Goal: Check status: Check status

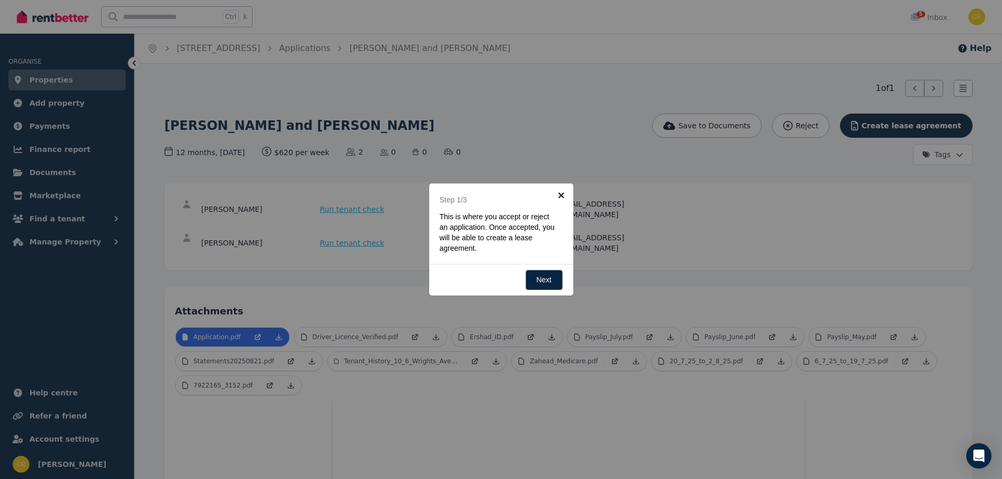
click at [561, 197] on link "×" at bounding box center [561, 196] width 24 height 24
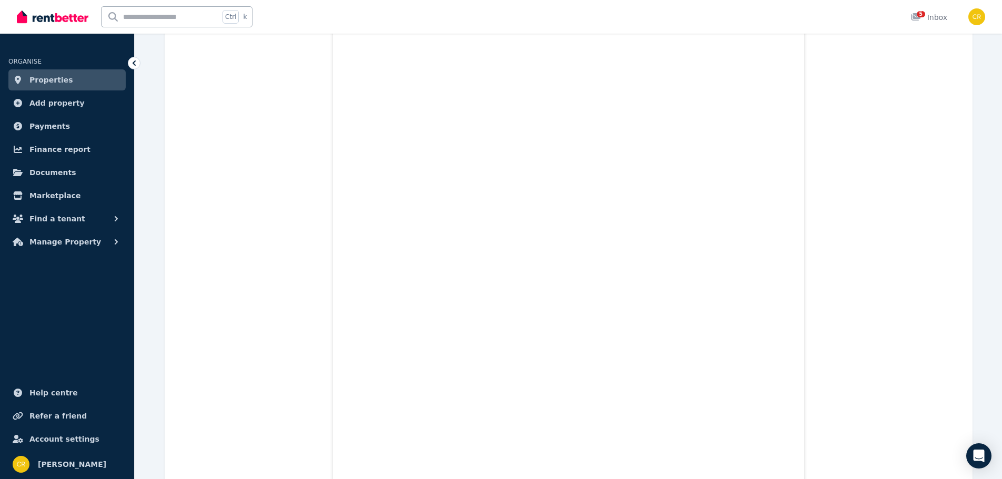
scroll to position [6265, 0]
click at [925, 22] on div "5" at bounding box center [918, 17] width 17 height 11
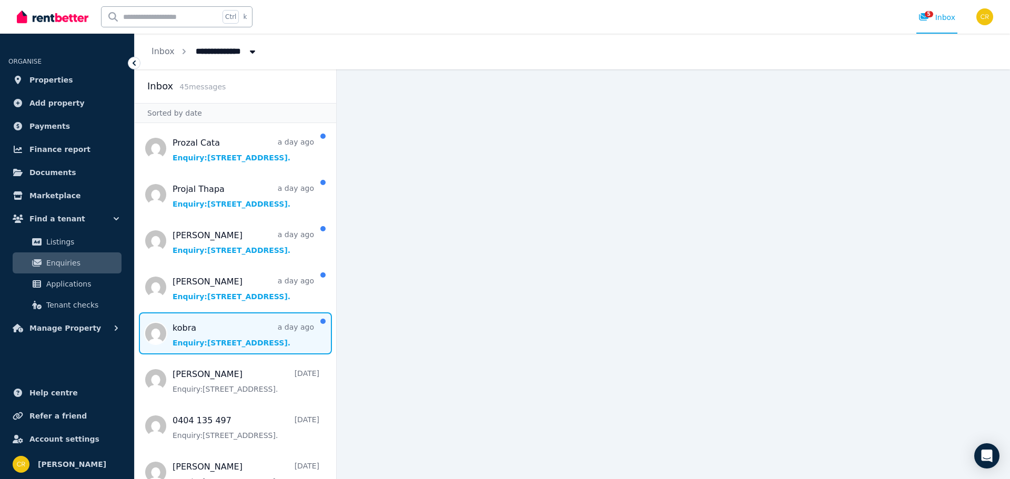
click at [208, 338] on span "Message list" at bounding box center [235, 333] width 201 height 42
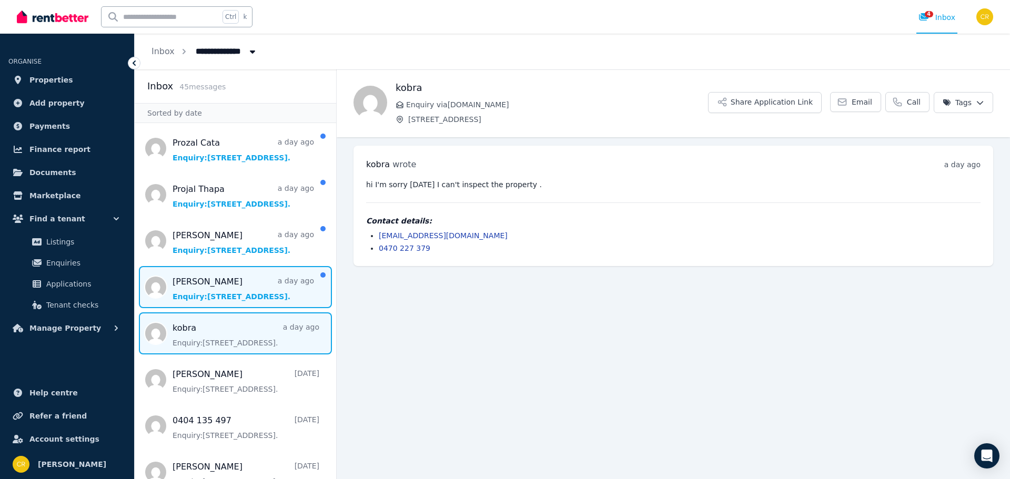
click at [220, 292] on span "Message list" at bounding box center [235, 287] width 201 height 42
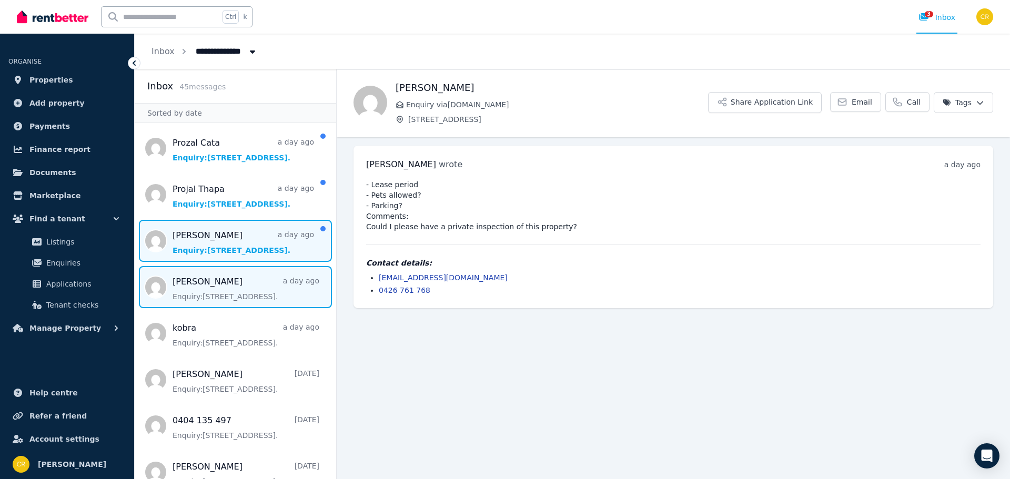
click at [237, 238] on span "Message list" at bounding box center [235, 241] width 201 height 42
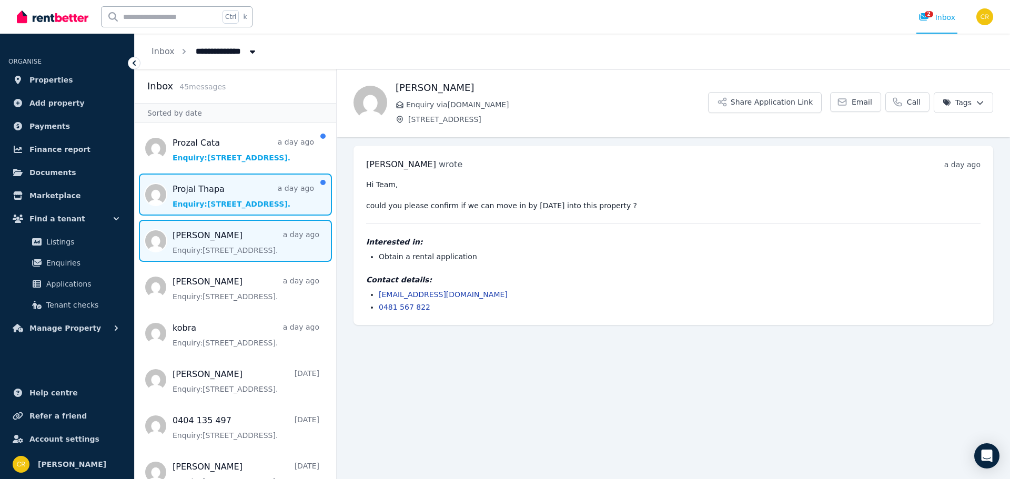
click at [233, 194] on span "Message list" at bounding box center [235, 195] width 201 height 42
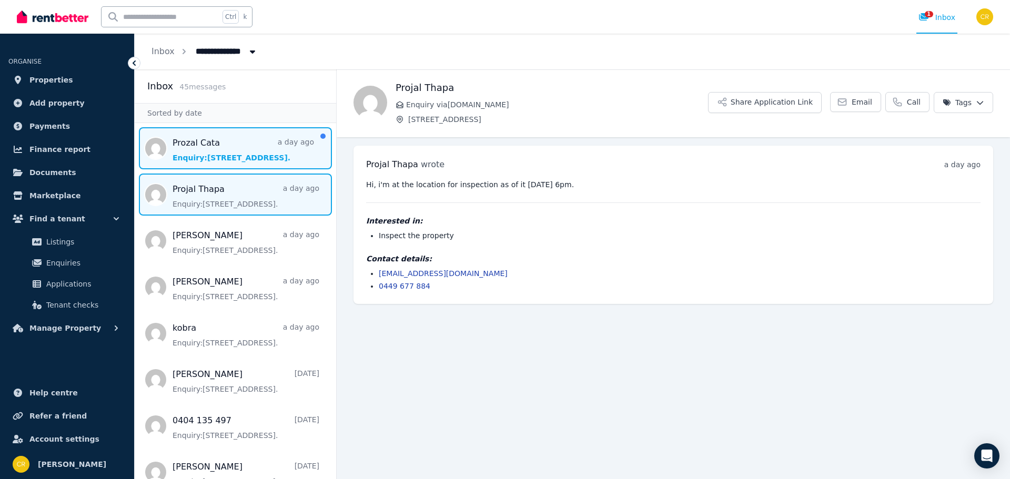
click at [228, 150] on span "Message list" at bounding box center [235, 148] width 201 height 42
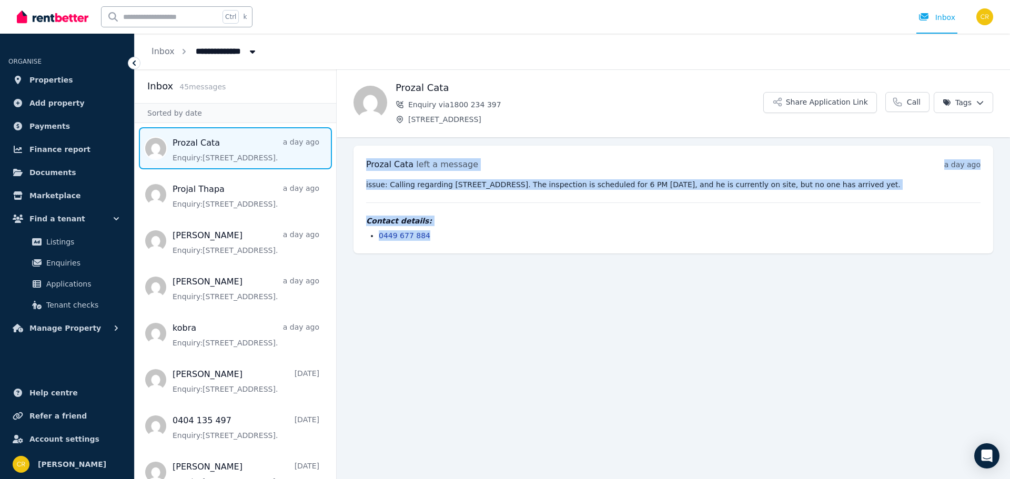
drag, startPoint x: 556, startPoint y: 235, endPoint x: 354, endPoint y: 152, distance: 218.1
click at [354, 152] on div "Prozal Cata left a message a day ago 5:49 pm on Wed, 27 Aug 2025 issue: Calling…" at bounding box center [672, 200] width 639 height 108
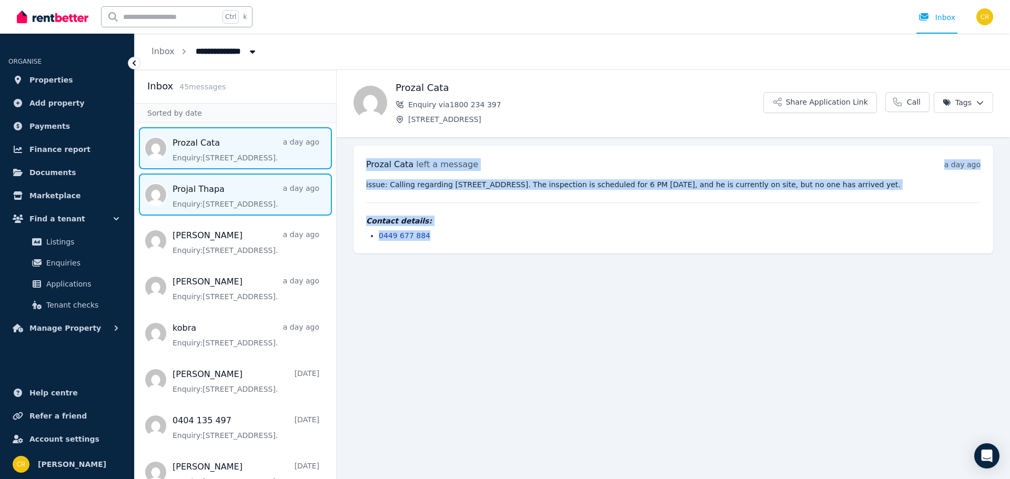
click at [187, 197] on span "Message list" at bounding box center [235, 195] width 201 height 42
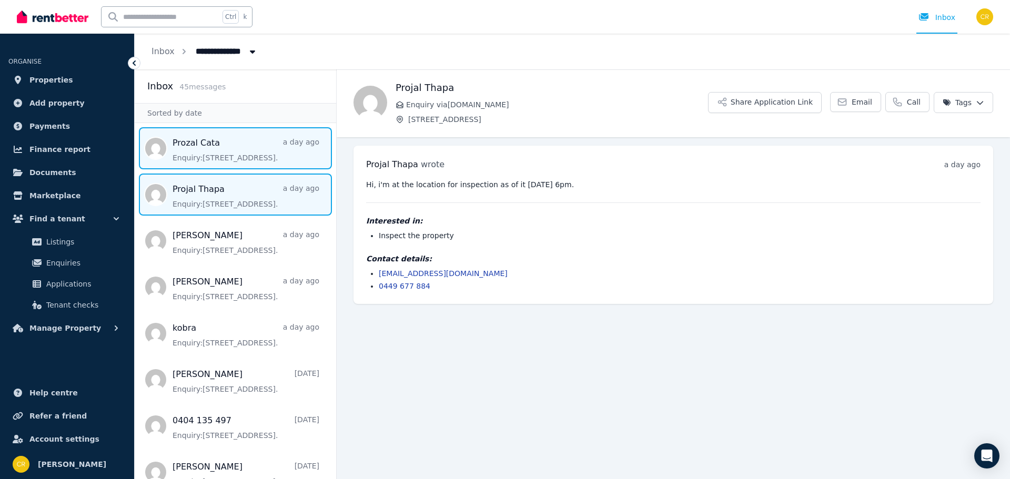
click at [208, 152] on span "Message list" at bounding box center [235, 148] width 201 height 42
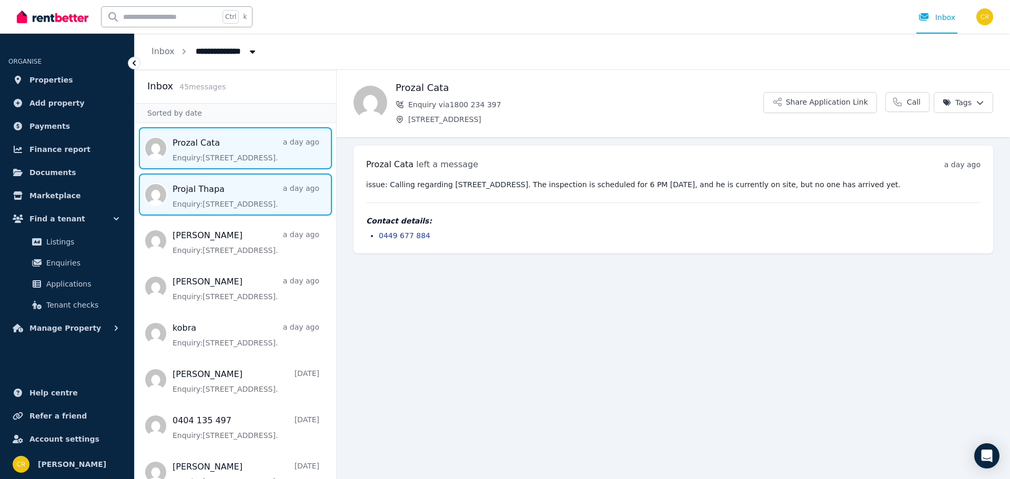
click at [223, 196] on span "Message list" at bounding box center [235, 195] width 201 height 42
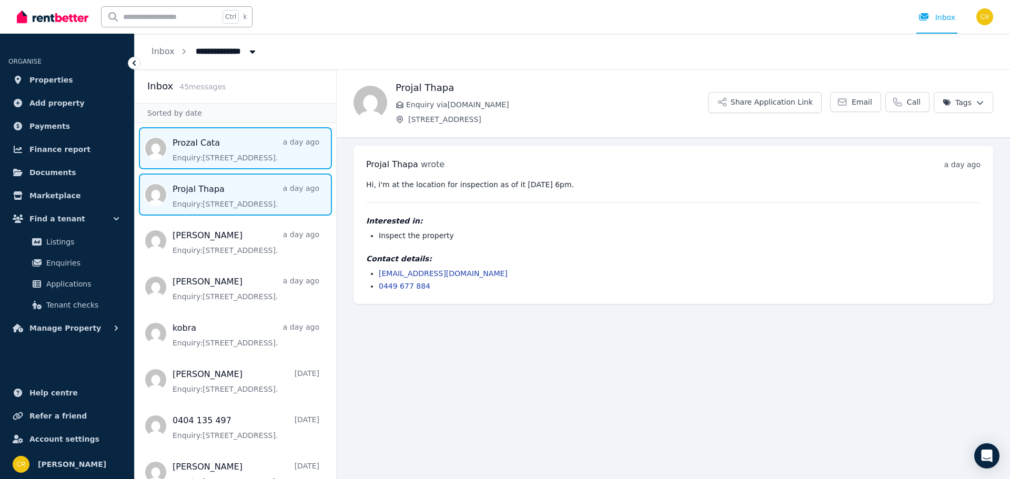
click at [221, 153] on span "Message list" at bounding box center [235, 148] width 201 height 42
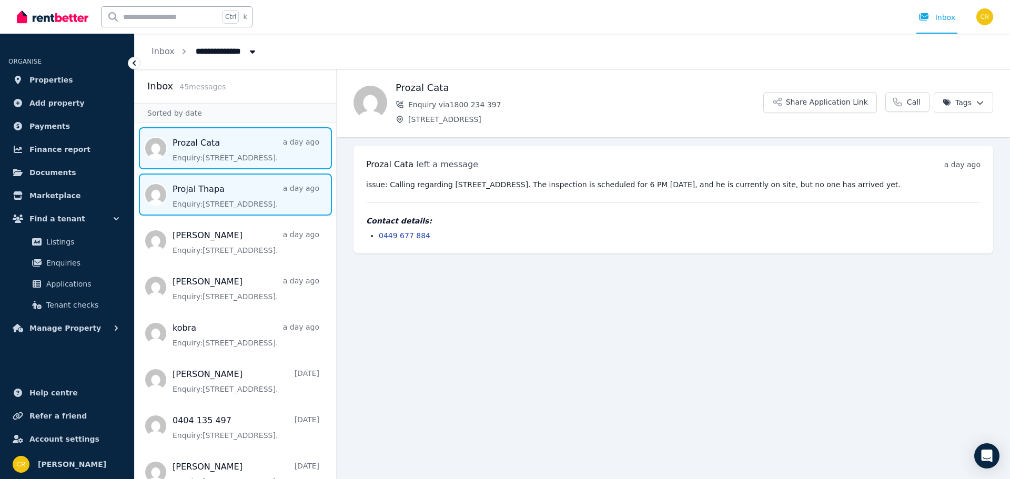
click at [213, 199] on span "Message list" at bounding box center [235, 195] width 201 height 42
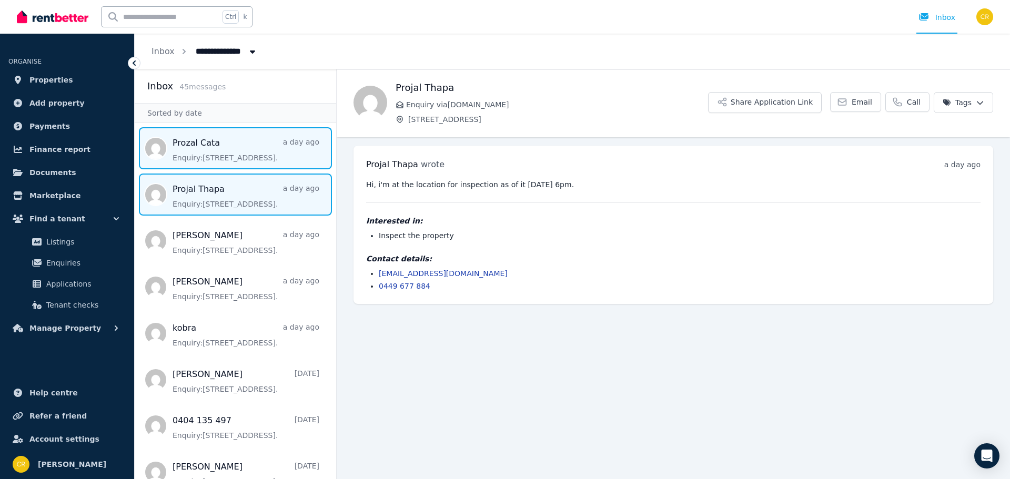
click at [226, 149] on span "Message list" at bounding box center [235, 148] width 201 height 42
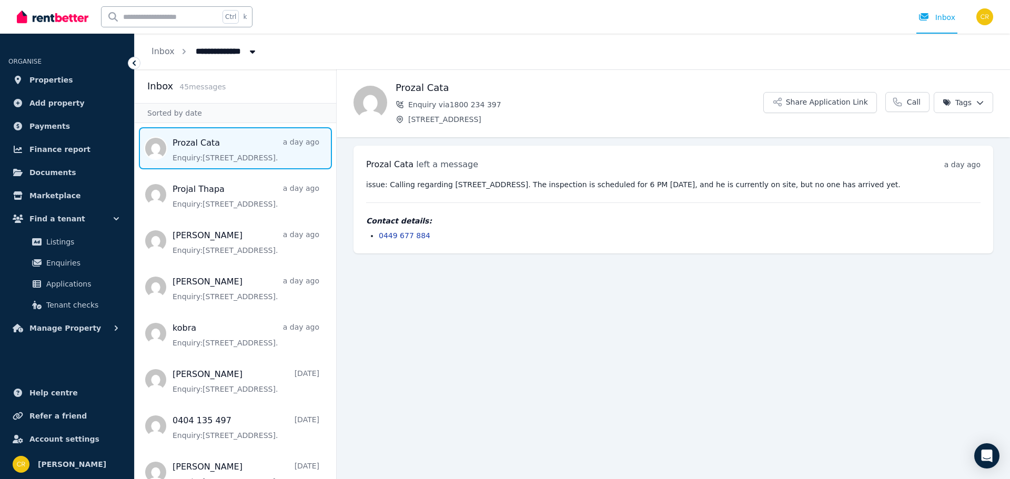
click at [131, 62] on icon at bounding box center [134, 63] width 11 height 11
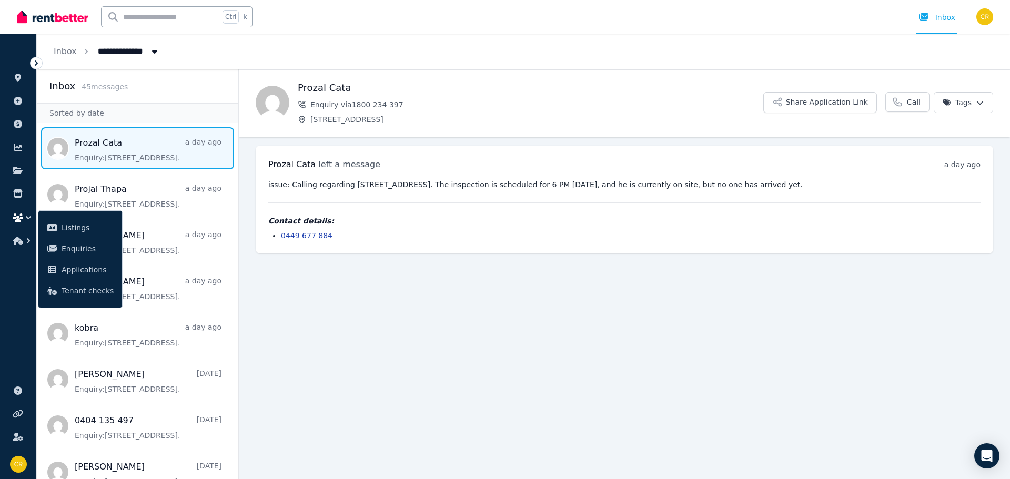
click at [35, 66] on icon at bounding box center [36, 63] width 11 height 11
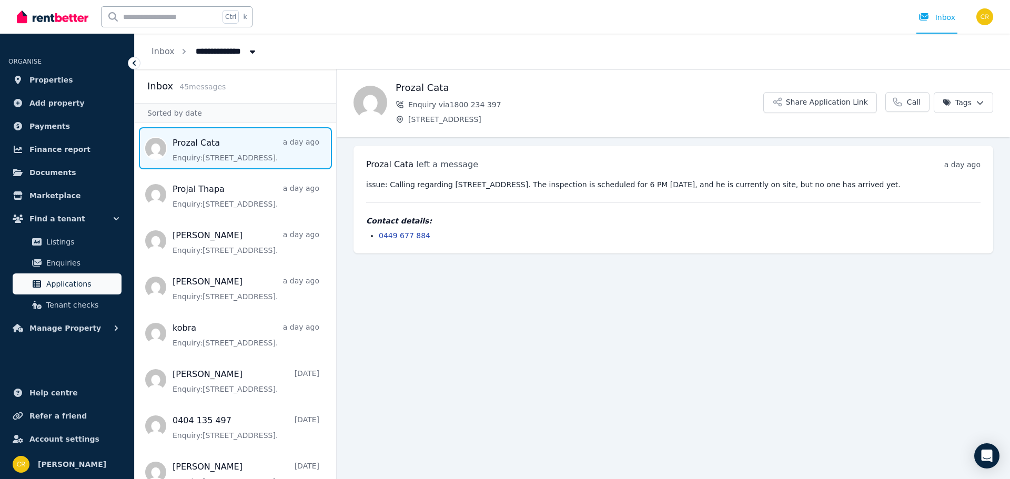
click at [69, 288] on span "Applications" at bounding box center [81, 284] width 71 height 13
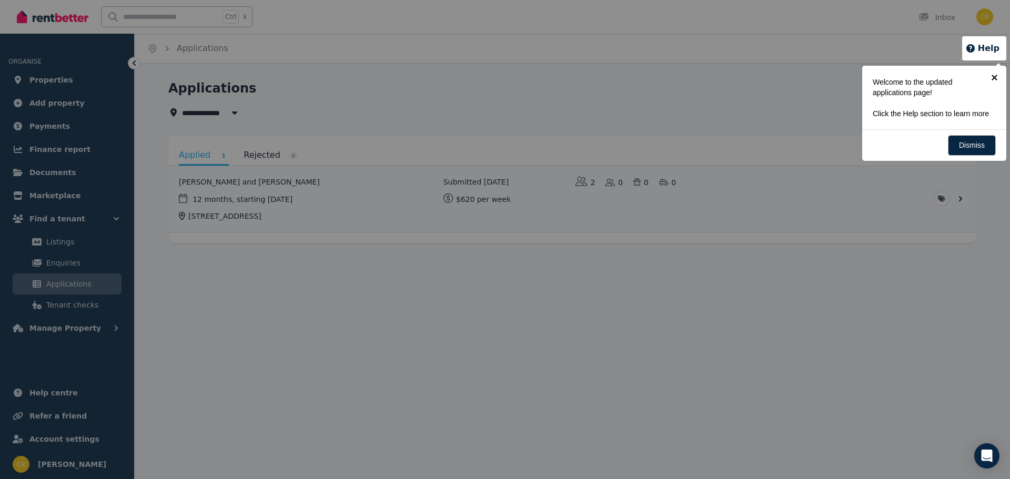
click at [993, 74] on link "×" at bounding box center [994, 78] width 24 height 24
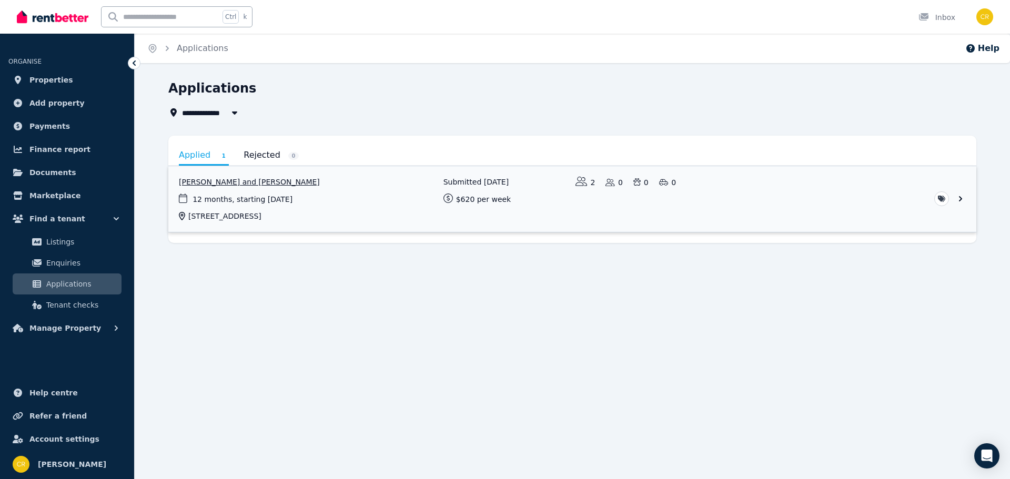
click at [317, 187] on link "View application: Zahead Rashidi and Ershad Rashidi" at bounding box center [572, 199] width 808 height 66
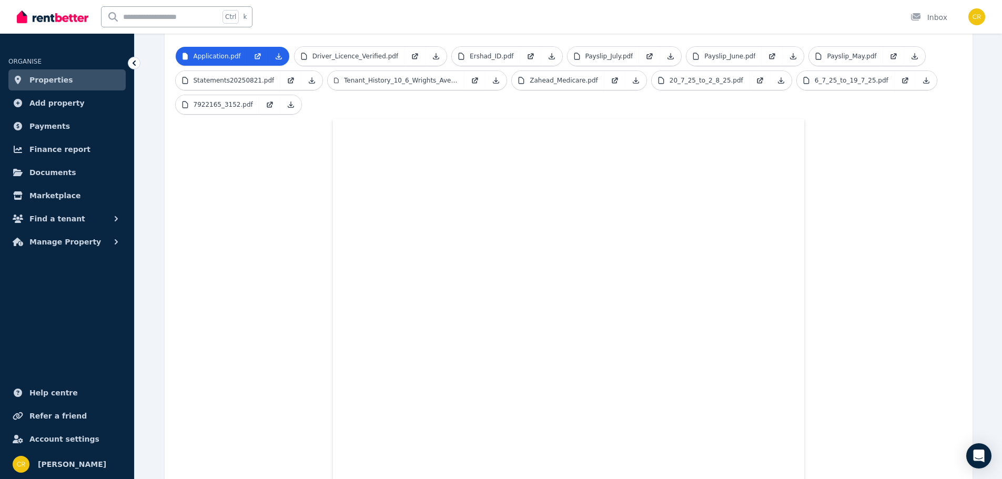
scroll to position [221, 0]
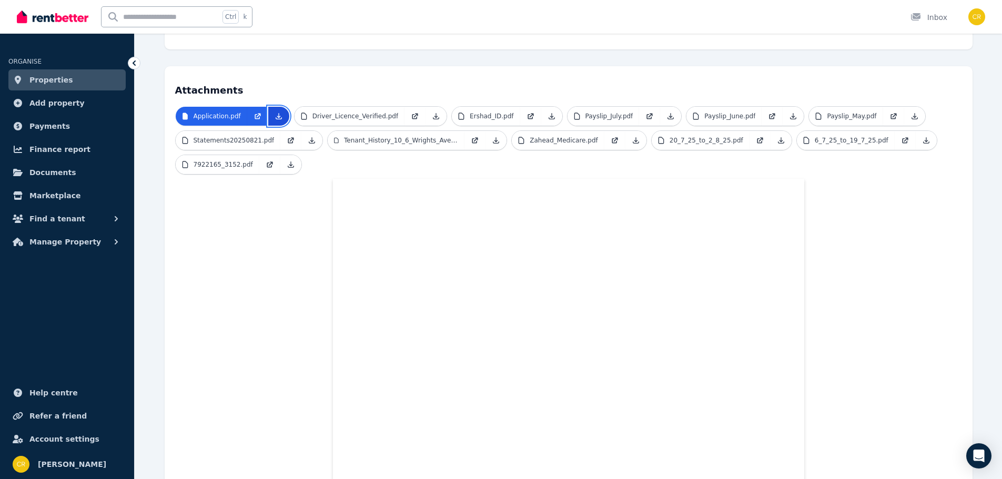
click at [274, 112] on icon at bounding box center [278, 116] width 8 height 8
click at [433, 114] on icon at bounding box center [436, 117] width 6 height 6
click at [548, 114] on icon at bounding box center [551, 117] width 6 height 6
click at [660, 107] on link at bounding box center [670, 116] width 21 height 19
click at [789, 112] on icon at bounding box center [793, 116] width 8 height 8
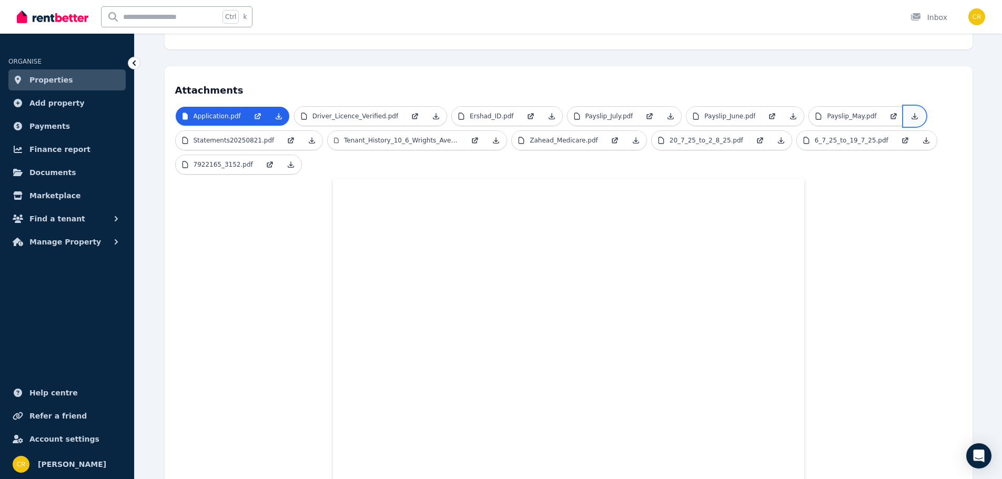
click at [910, 112] on icon at bounding box center [914, 116] width 8 height 8
click at [308, 136] on icon at bounding box center [312, 140] width 8 height 8
click at [493, 138] on icon at bounding box center [496, 141] width 6 height 6
click at [632, 136] on icon at bounding box center [636, 140] width 8 height 8
click at [777, 136] on icon at bounding box center [781, 140] width 8 height 8
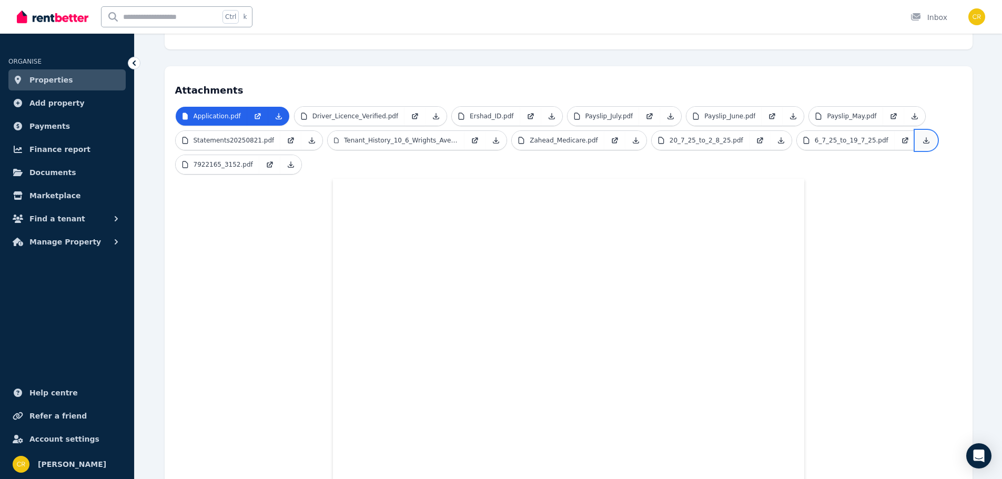
click at [922, 136] on icon at bounding box center [926, 140] width 8 height 8
click at [241, 160] on p "7922165_3152.pdf" at bounding box center [223, 164] width 59 height 8
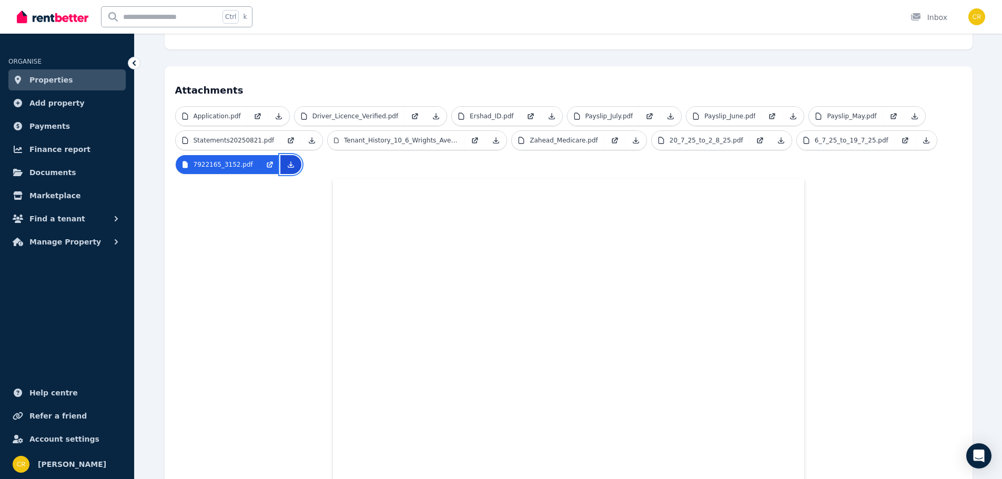
click at [288, 162] on icon at bounding box center [291, 165] width 6 height 6
